Goal: Task Accomplishment & Management: Manage account settings

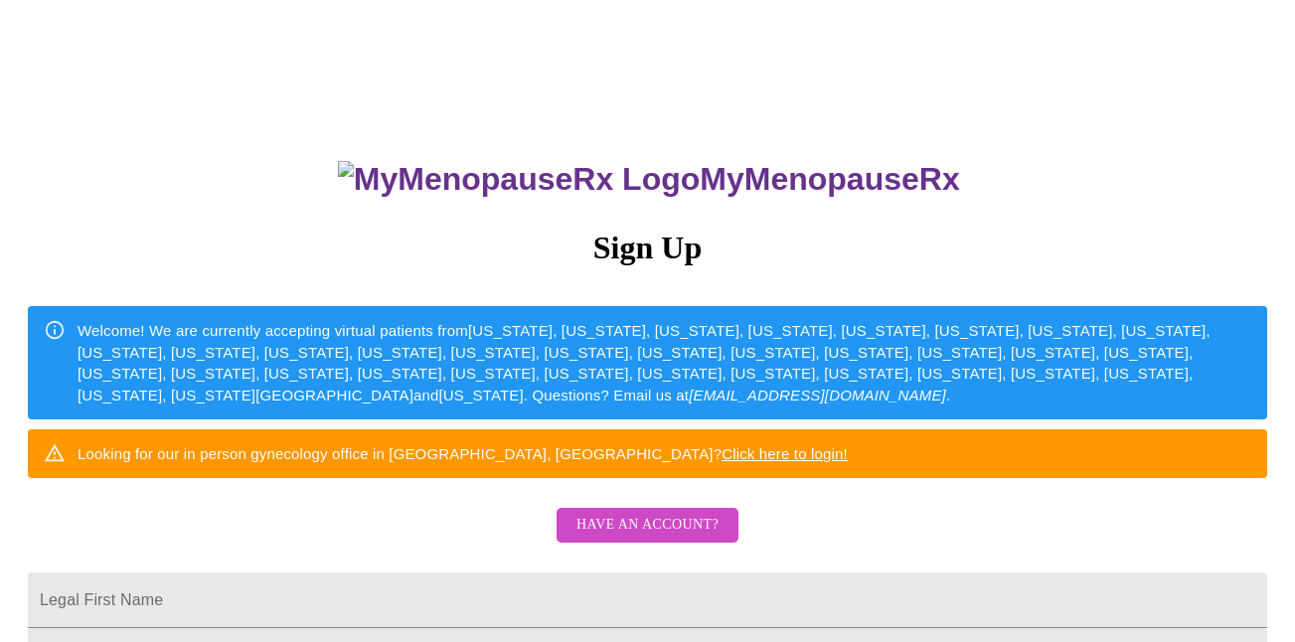
scroll to position [6, 0]
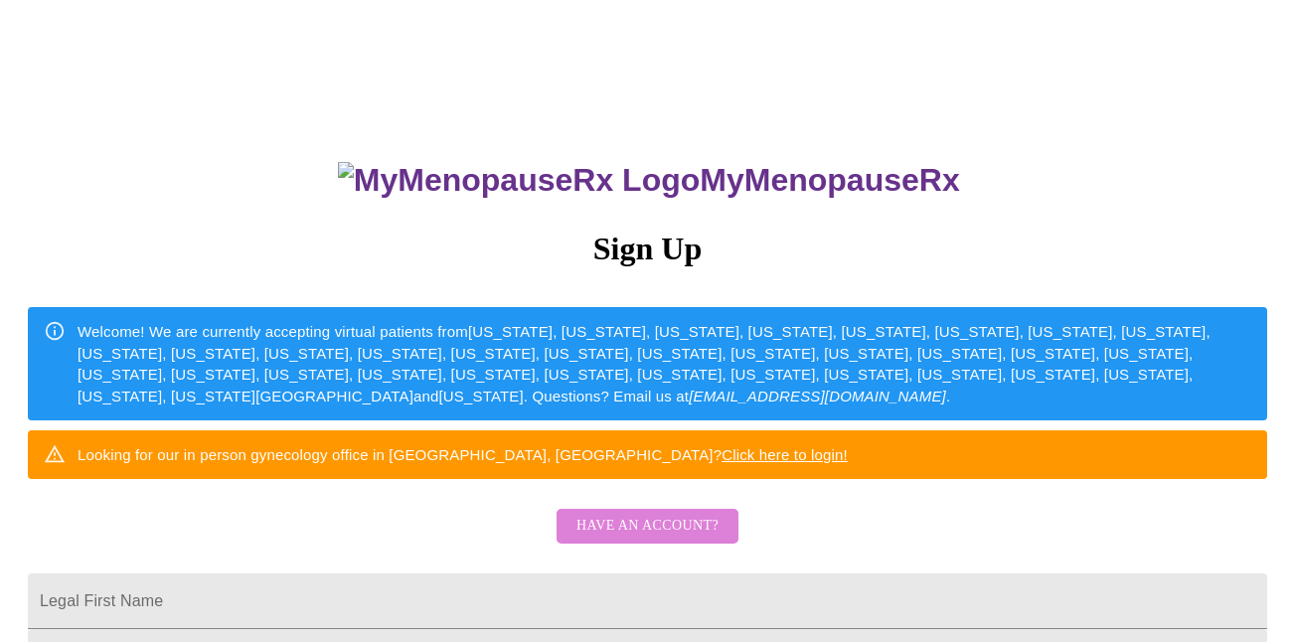
click at [676, 539] on span "Have an account?" at bounding box center [648, 526] width 142 height 25
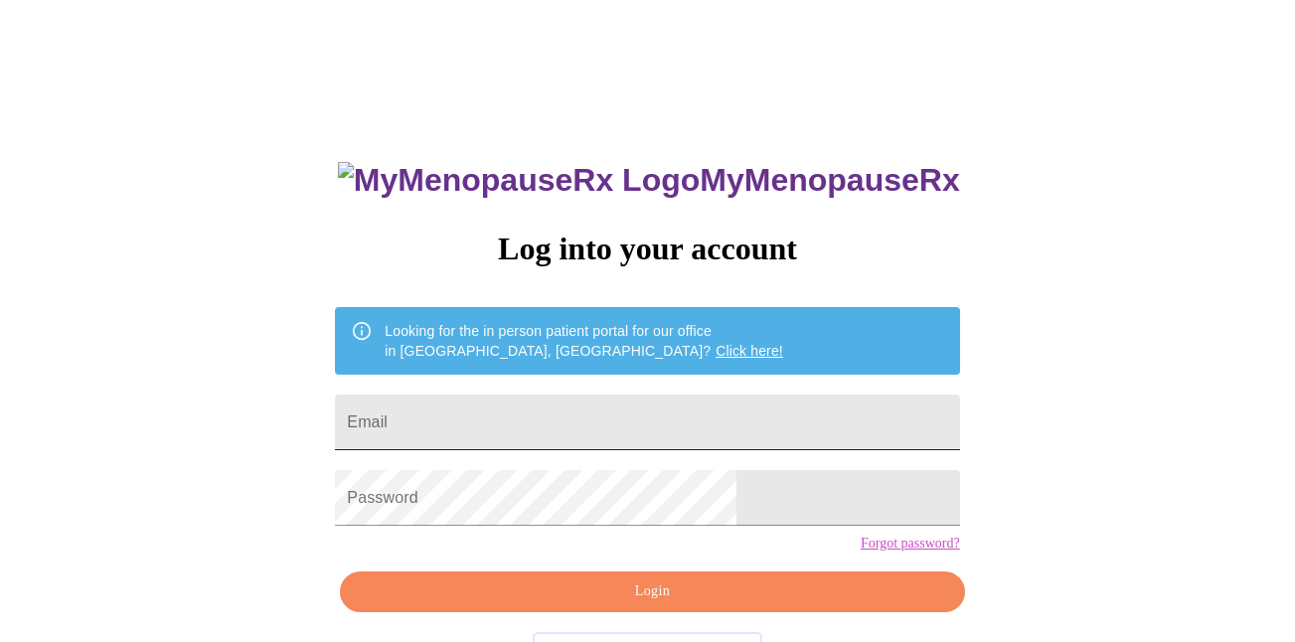
click at [622, 408] on input "Email" at bounding box center [647, 423] width 624 height 56
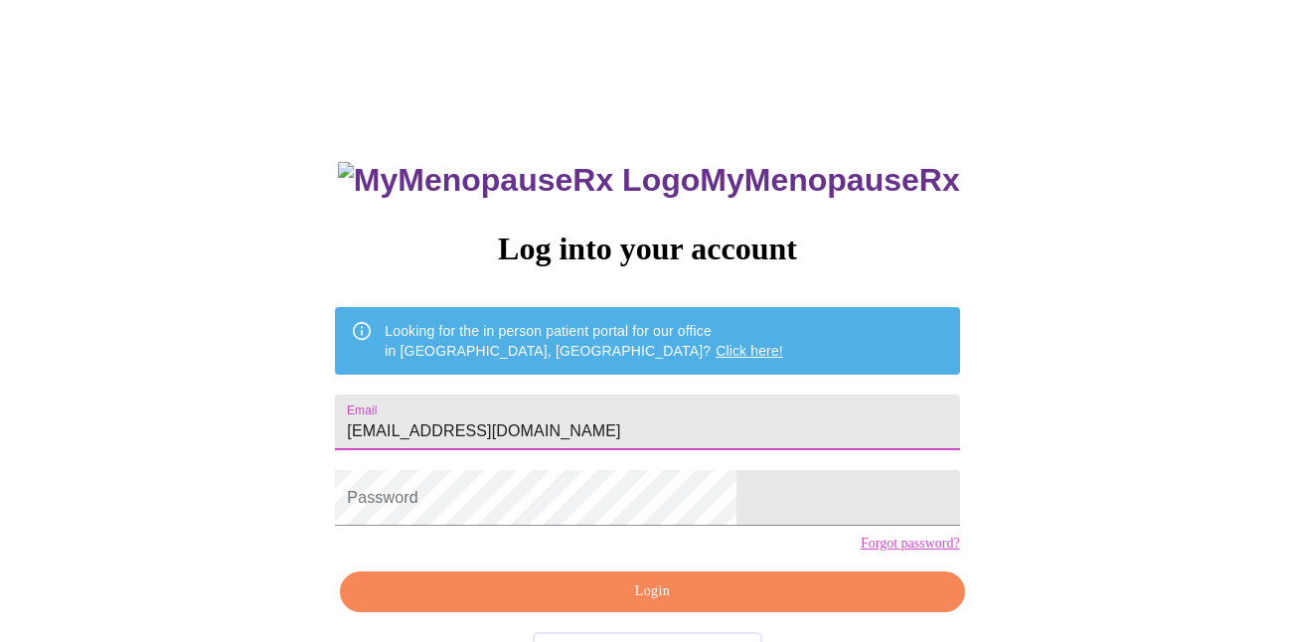
type input "[EMAIL_ADDRESS][DOMAIN_NAME]"
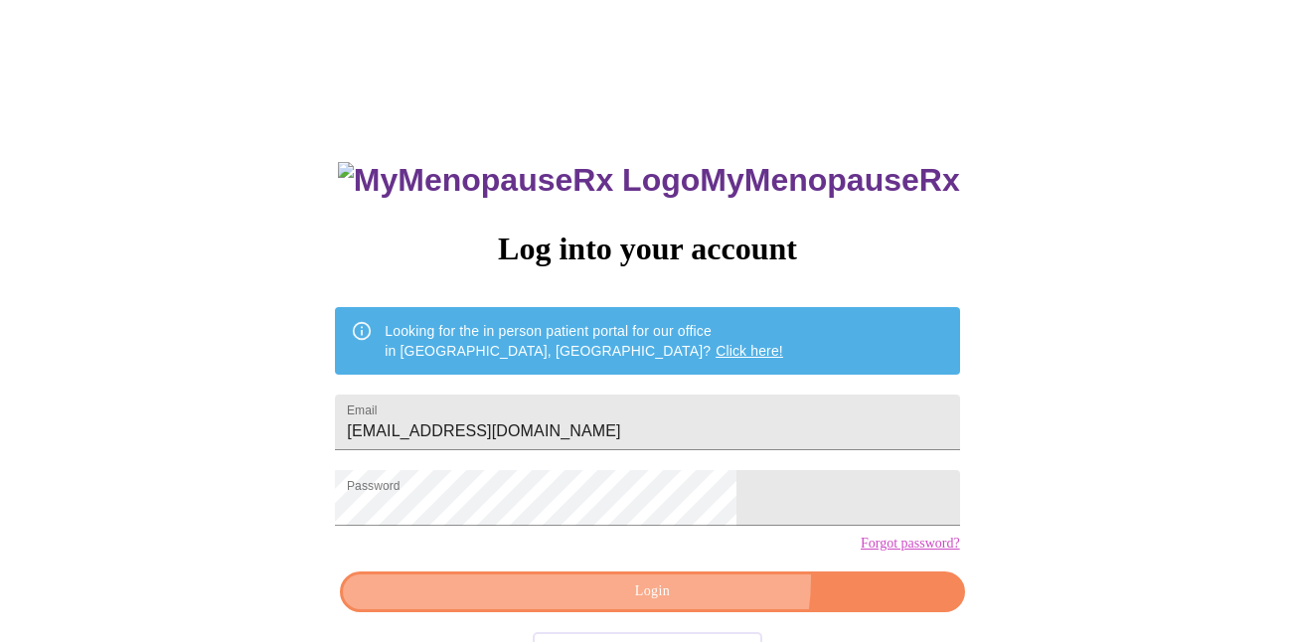
click at [688, 604] on span "Login" at bounding box center [652, 591] width 578 height 25
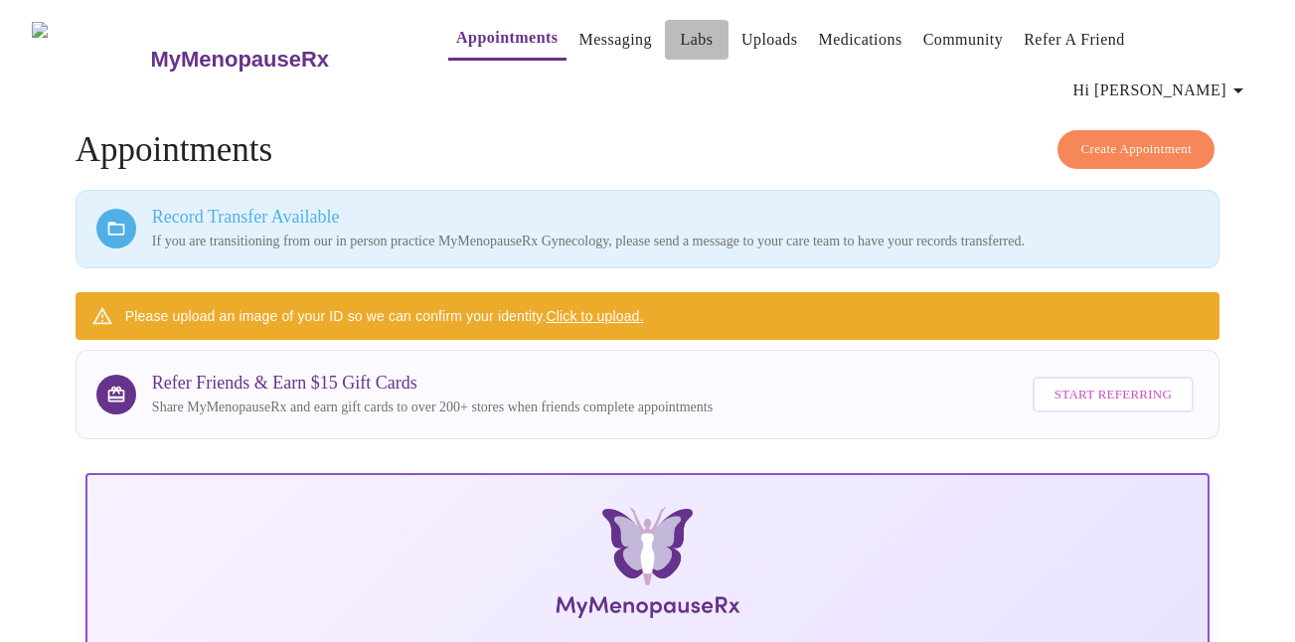
click at [681, 38] on link "Labs" at bounding box center [697, 40] width 33 height 28
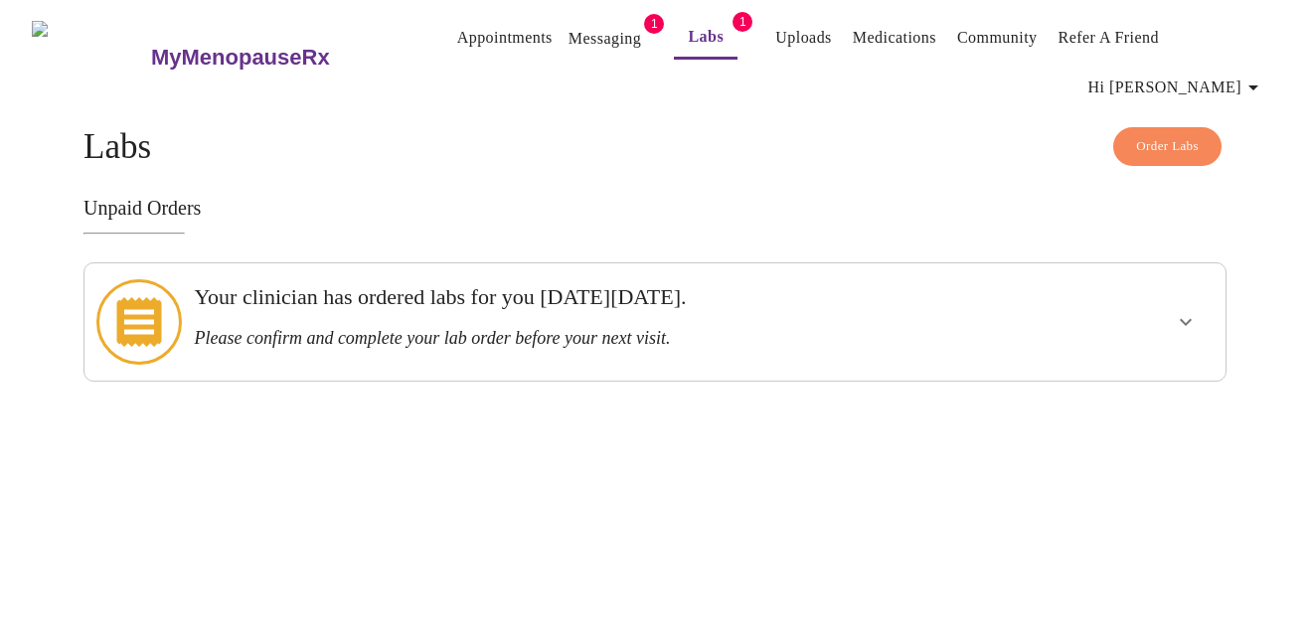
click at [683, 328] on h3 "Please confirm and complete your lab order before your next visit." at bounding box center [600, 338] width 812 height 21
click at [1183, 310] on icon "show more" at bounding box center [1186, 322] width 24 height 24
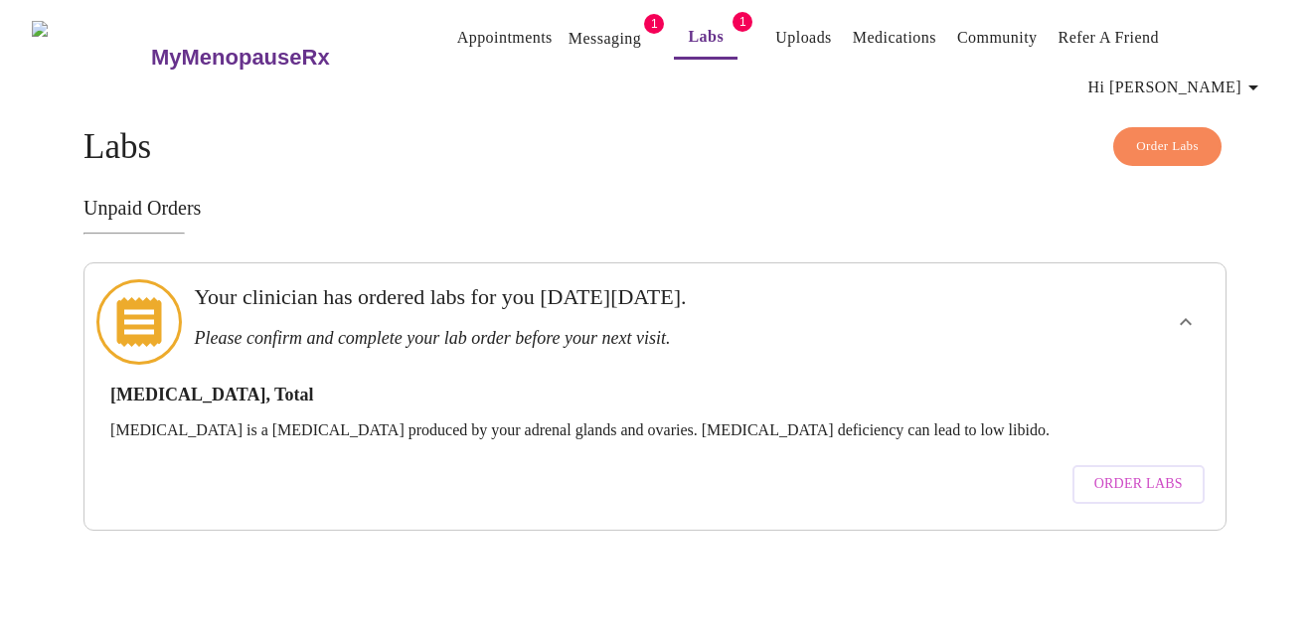
click at [1118, 472] on span "Order Labs" at bounding box center [1138, 484] width 88 height 25
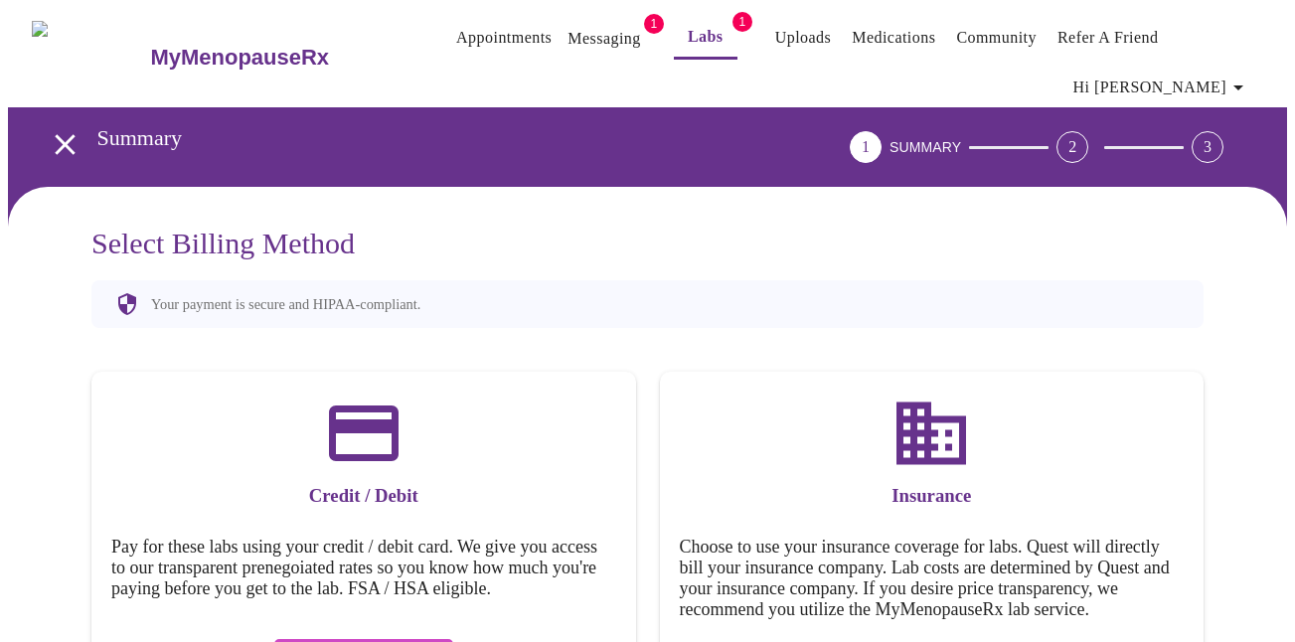
scroll to position [84, 0]
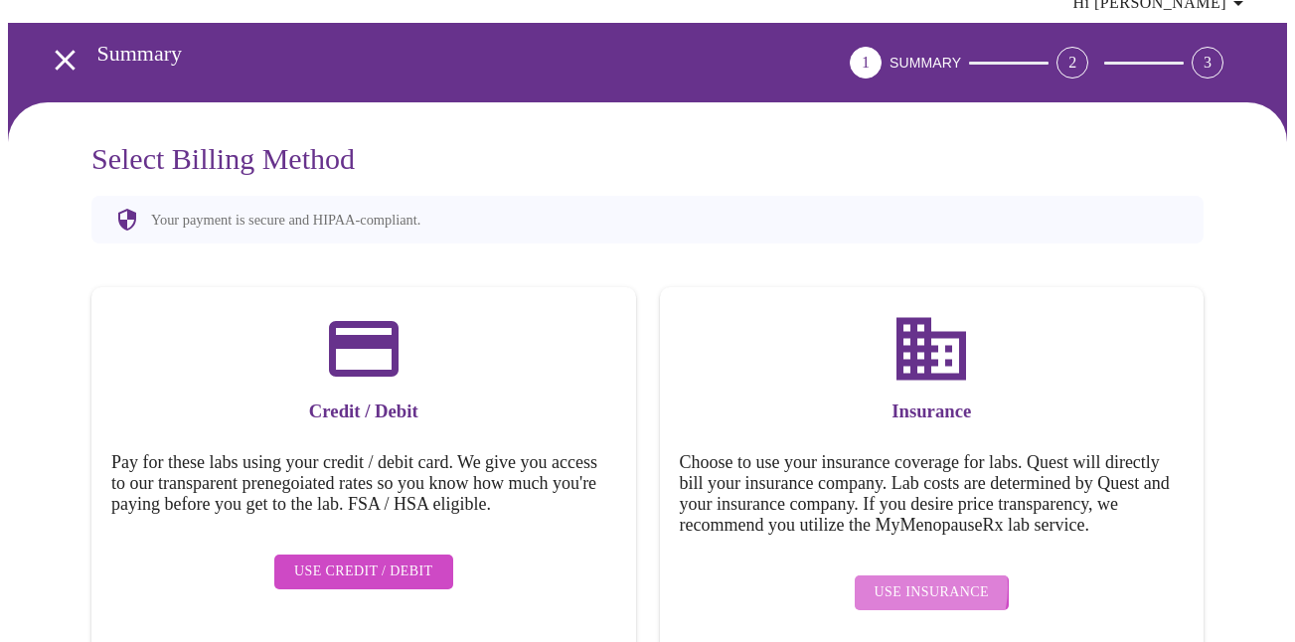
click at [907, 580] on span "Use Insurance" at bounding box center [932, 592] width 114 height 25
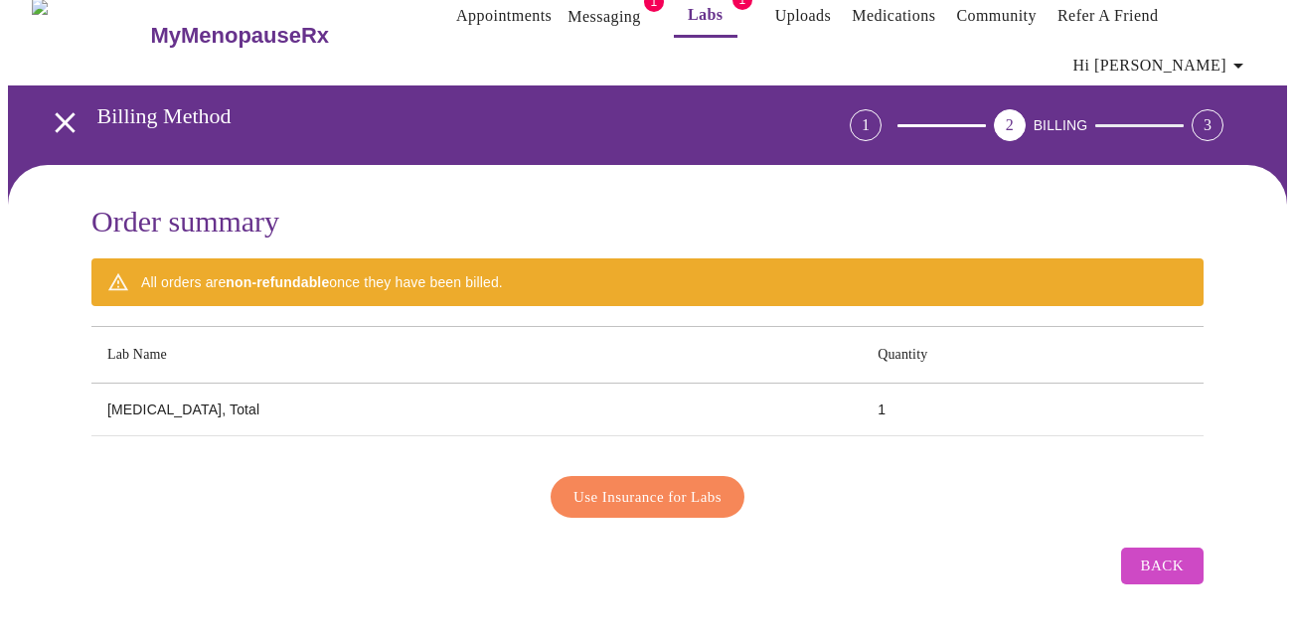
scroll to position [0, 0]
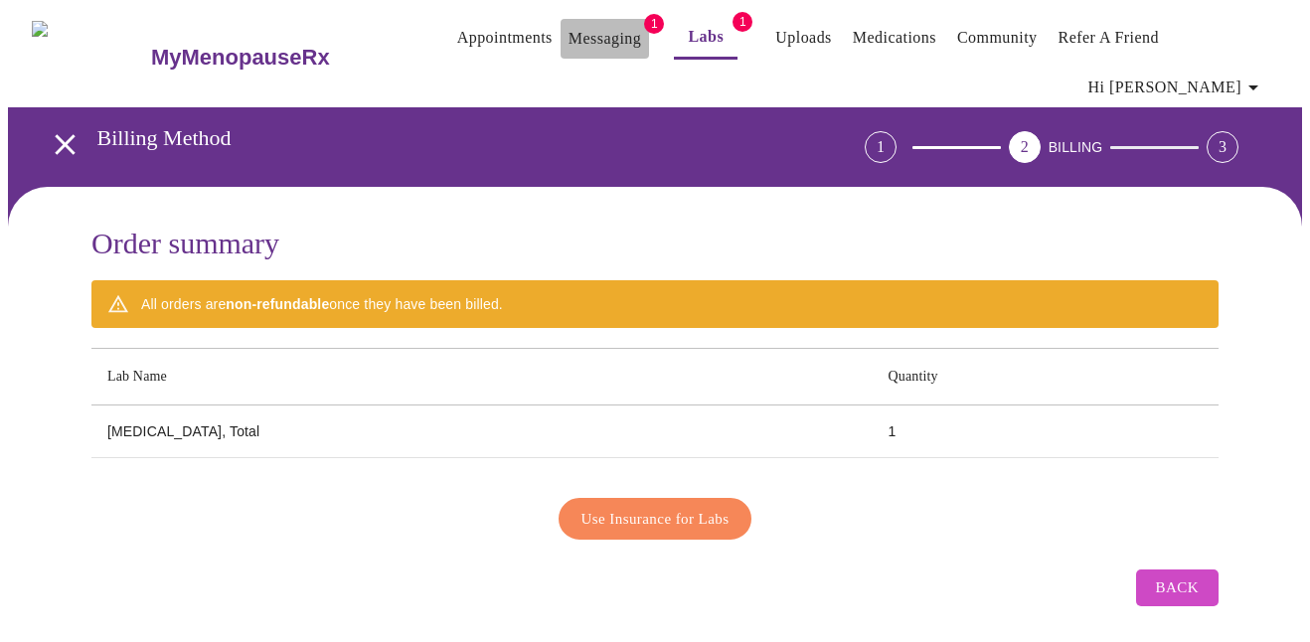
click at [572, 42] on link "Messaging" at bounding box center [605, 39] width 73 height 28
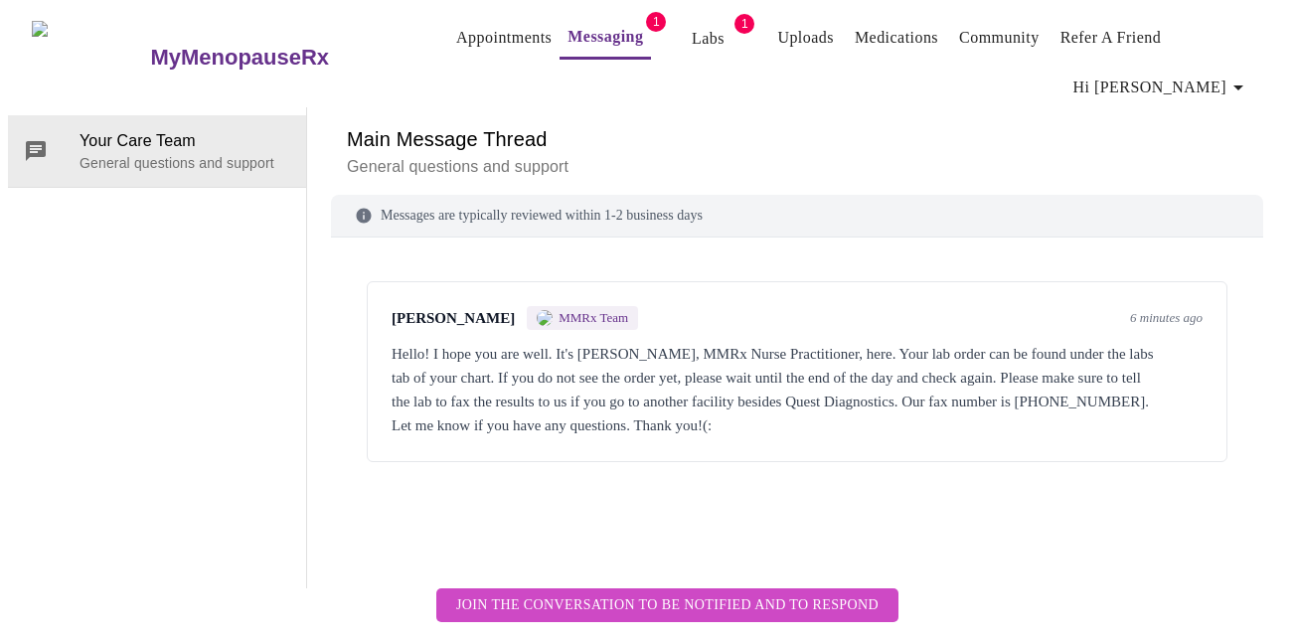
scroll to position [75, 0]
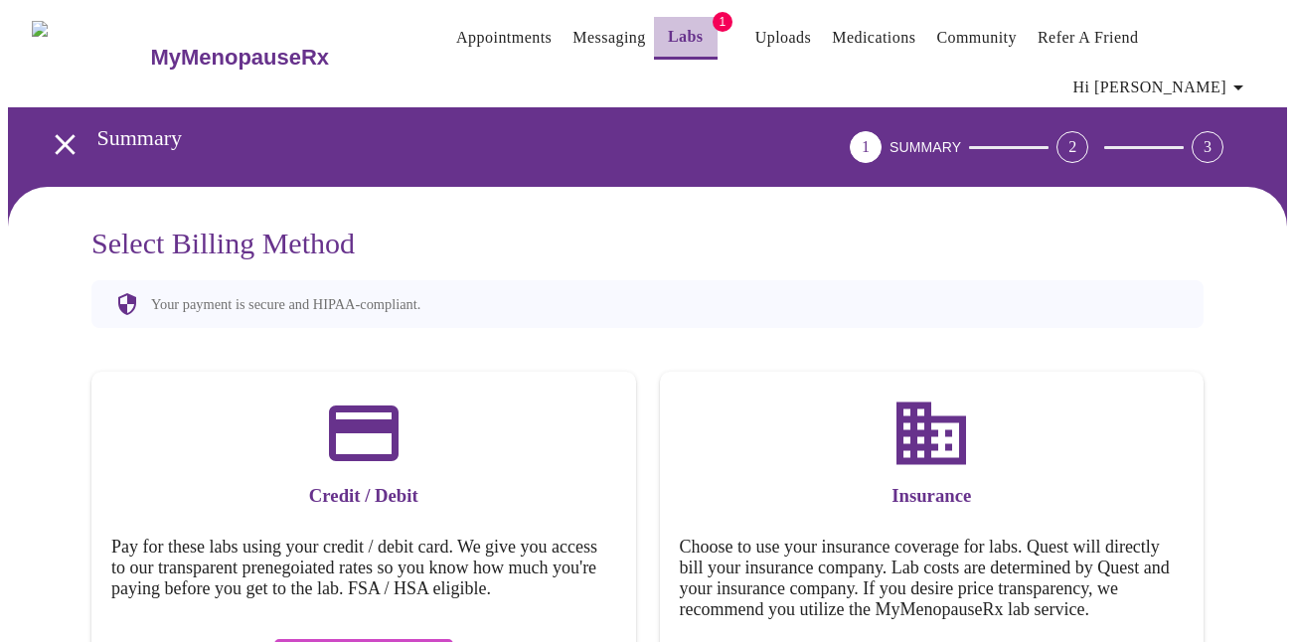
click at [668, 45] on link "Labs" at bounding box center [686, 37] width 36 height 28
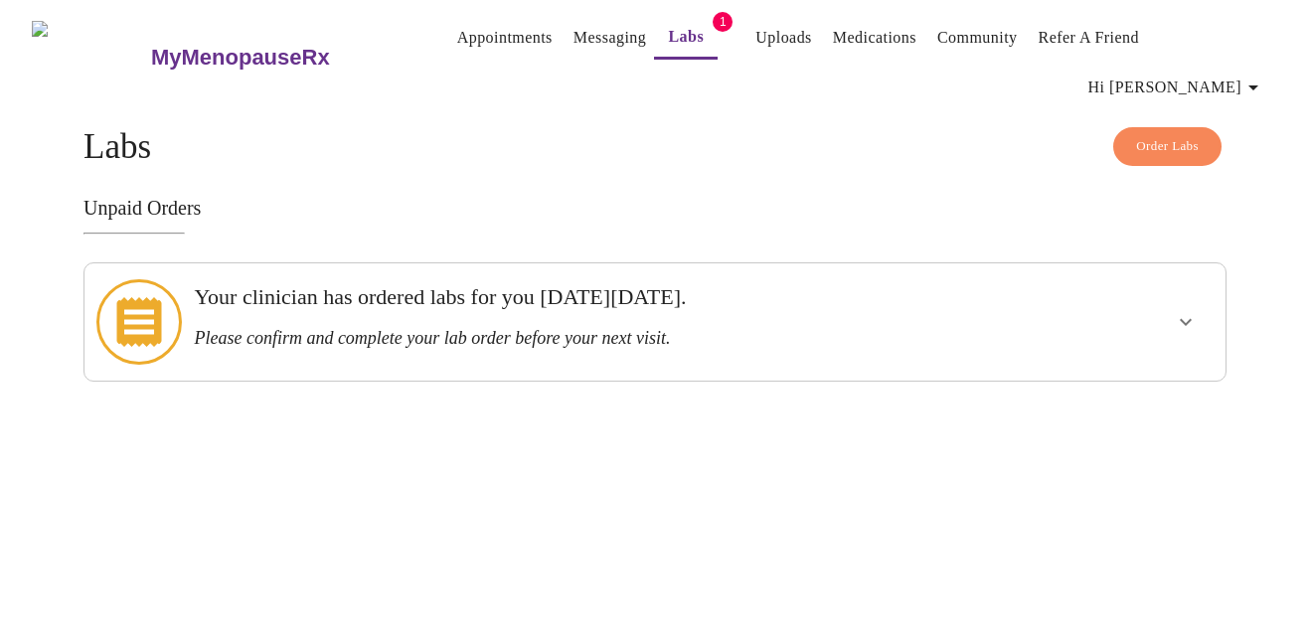
click at [132, 282] on icon at bounding box center [138, 321] width 85 height 85
click at [648, 316] on div "Your clinician has ordered labs for you [DATE][DATE]. Please confirm and comple…" at bounding box center [600, 321] width 828 height 101
click at [1180, 310] on icon "show more" at bounding box center [1186, 322] width 24 height 24
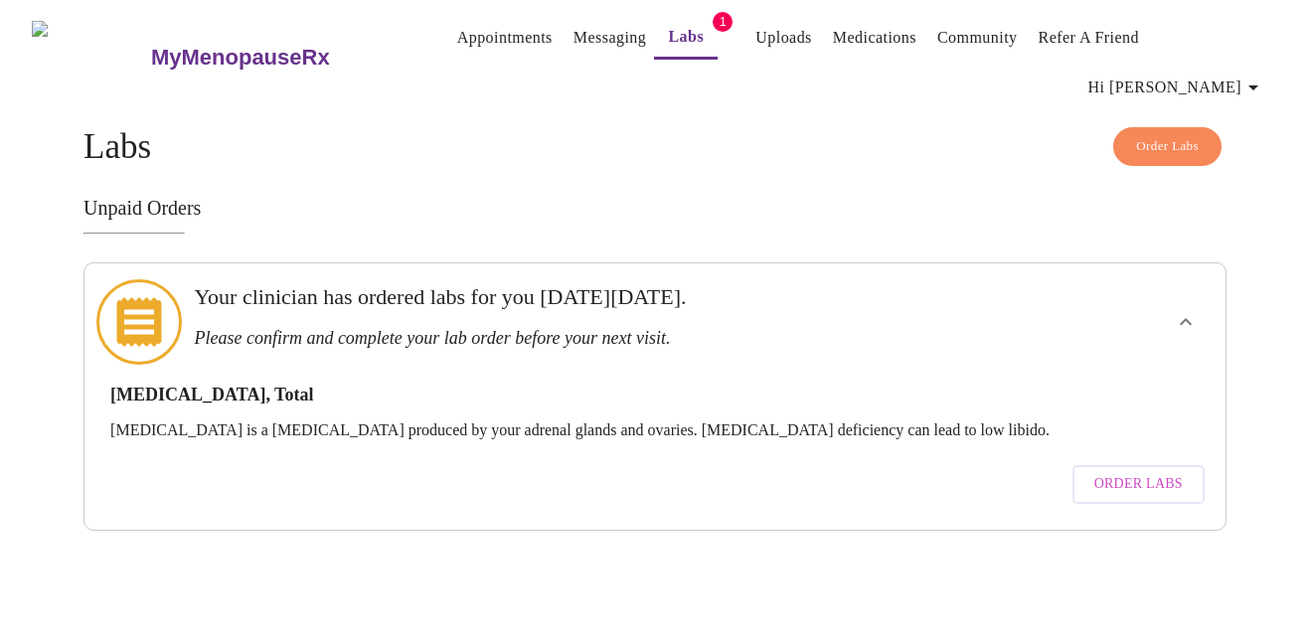
click at [269, 385] on h3 "[MEDICAL_DATA], Total" at bounding box center [654, 395] width 1089 height 21
click at [253, 390] on div "[MEDICAL_DATA], Total [MEDICAL_DATA] is a [MEDICAL_DATA] produced by your adren…" at bounding box center [654, 439] width 1109 height 149
click at [350, 328] on h3 "Please confirm and complete your lab order before your next visit." at bounding box center [600, 338] width 812 height 21
click at [355, 385] on h3 "[MEDICAL_DATA], Total" at bounding box center [654, 395] width 1089 height 21
click at [755, 38] on link "Uploads" at bounding box center [783, 38] width 57 height 28
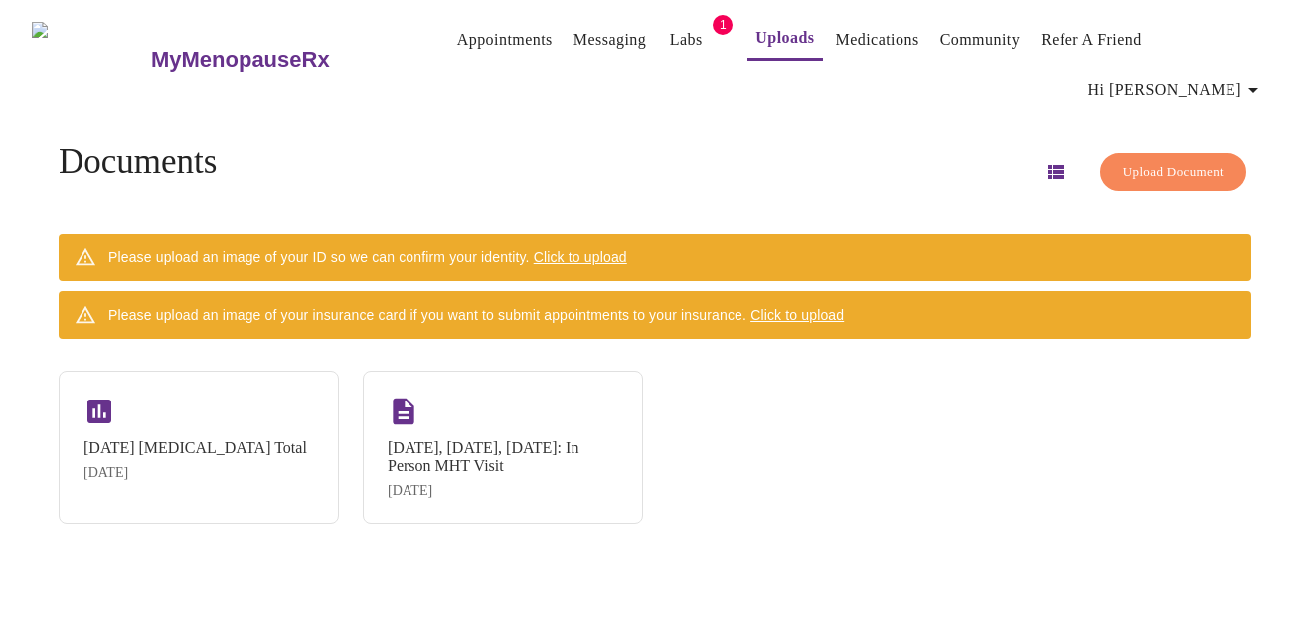
click at [817, 307] on span "Click to upload" at bounding box center [796, 315] width 93 height 16
